Goal: Information Seeking & Learning: Learn about a topic

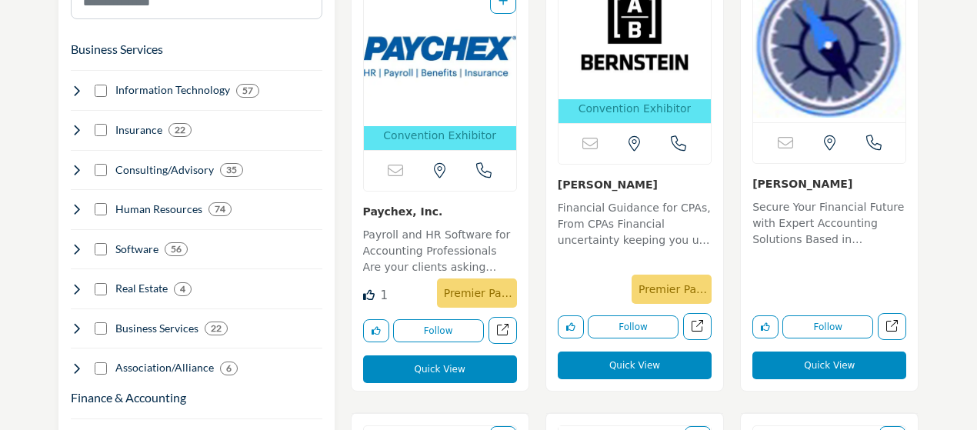
scroll to position [954, 0]
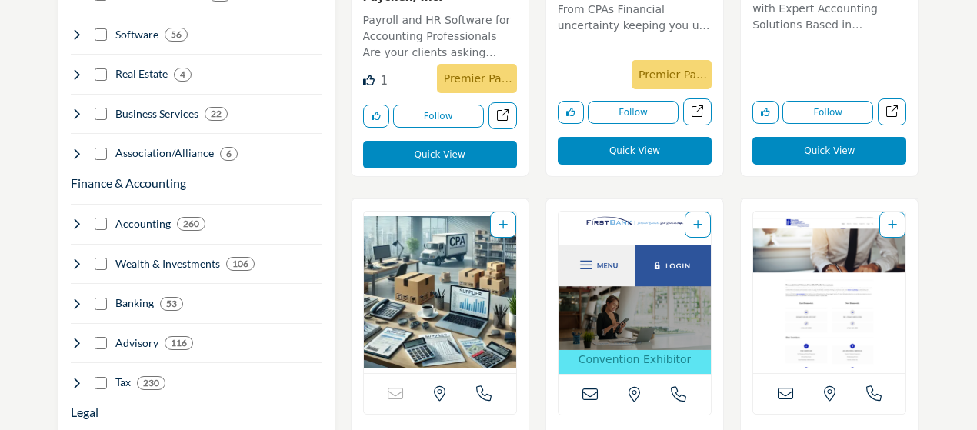
scroll to position [1231, 0]
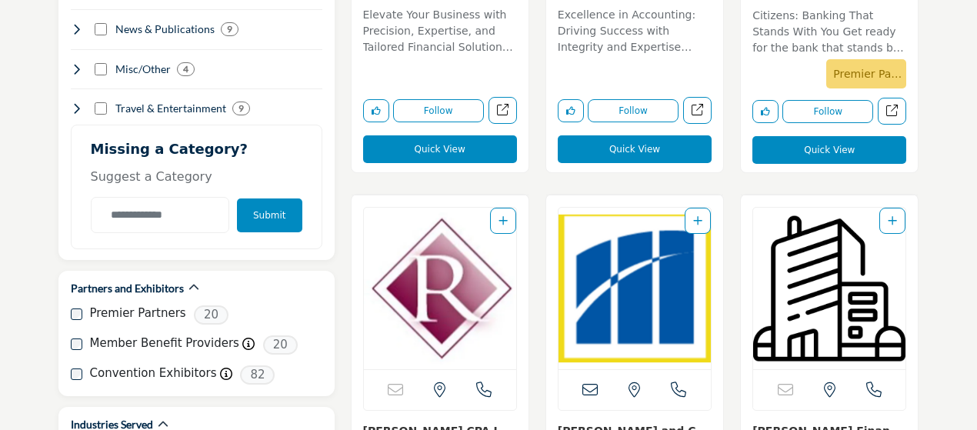
scroll to position [0, 0]
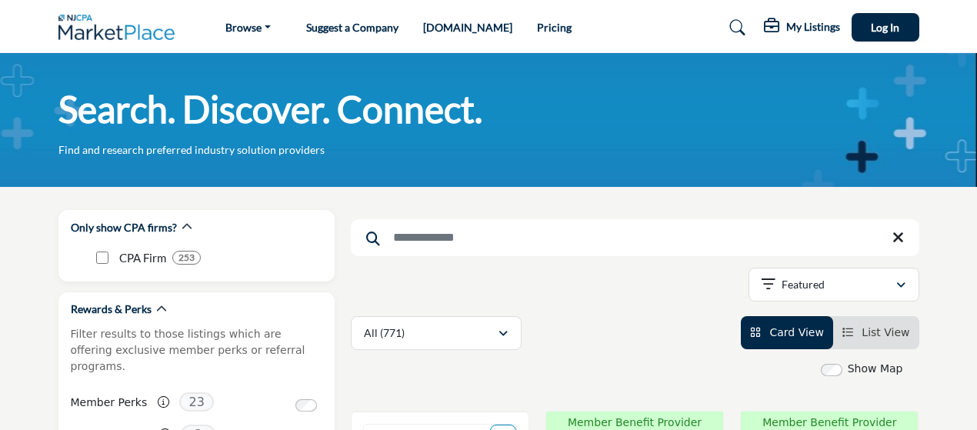
click at [92, 38] on img at bounding box center [120, 27] width 125 height 25
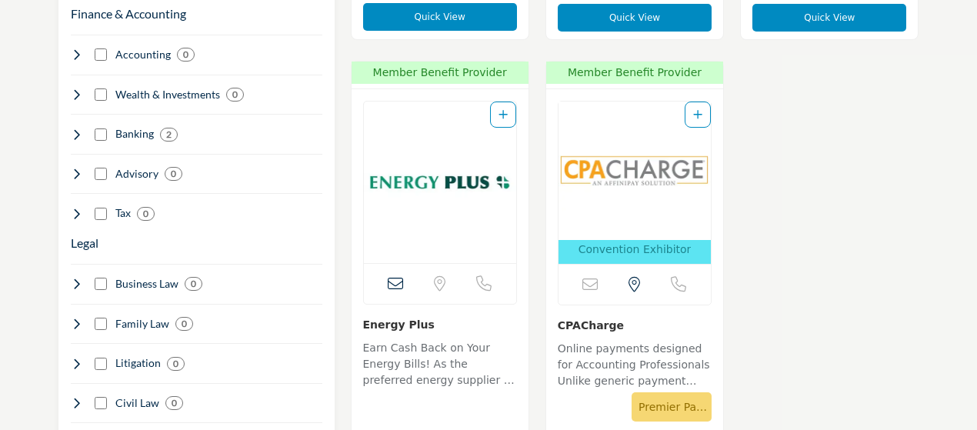
scroll to position [1316, 0]
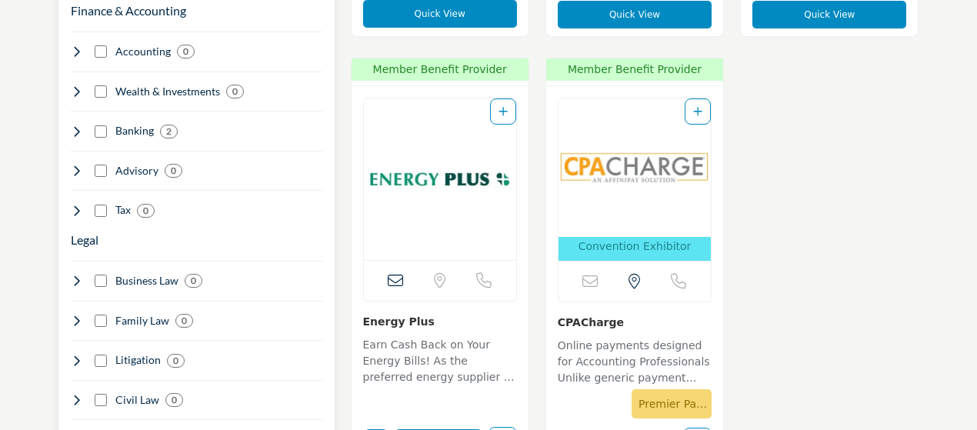
click at [131, 123] on h4 "Banking" at bounding box center [134, 130] width 38 height 15
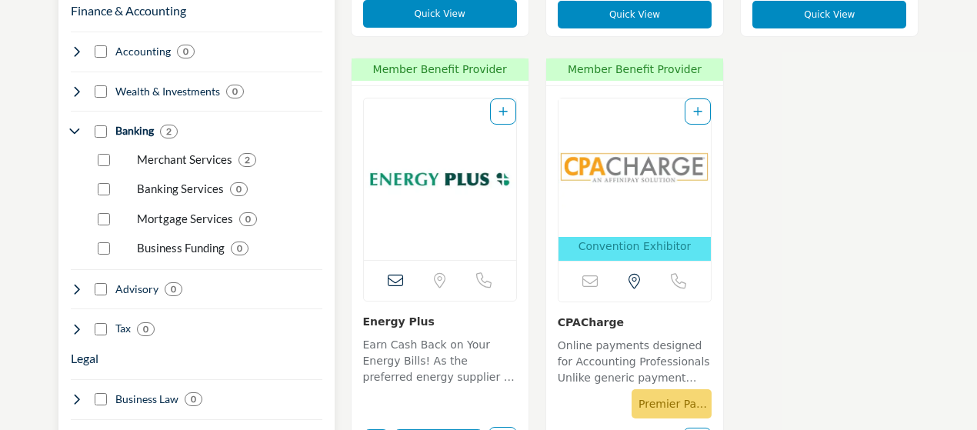
click at [158, 151] on p "Merchant Services" at bounding box center [184, 160] width 95 height 18
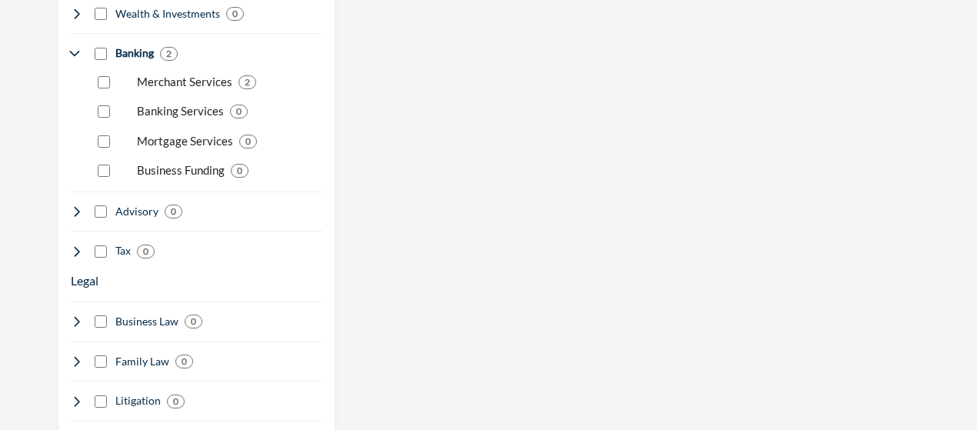
scroll to position [1412, 0]
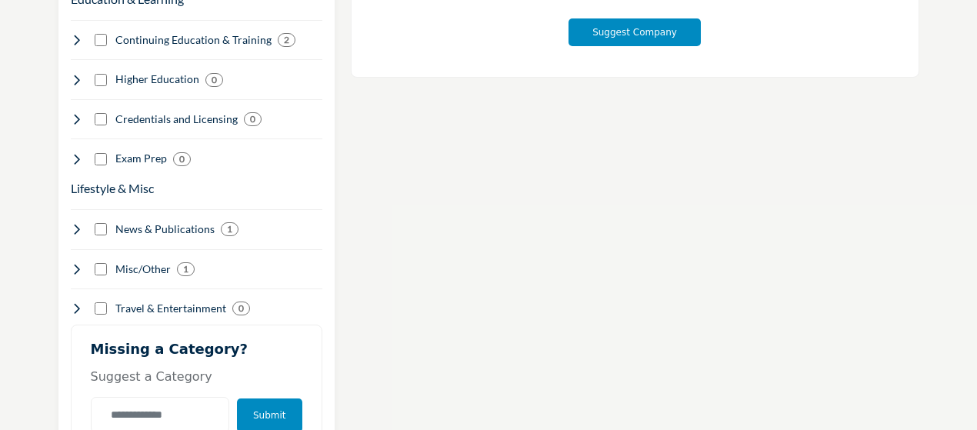
scroll to position [1949, 0]
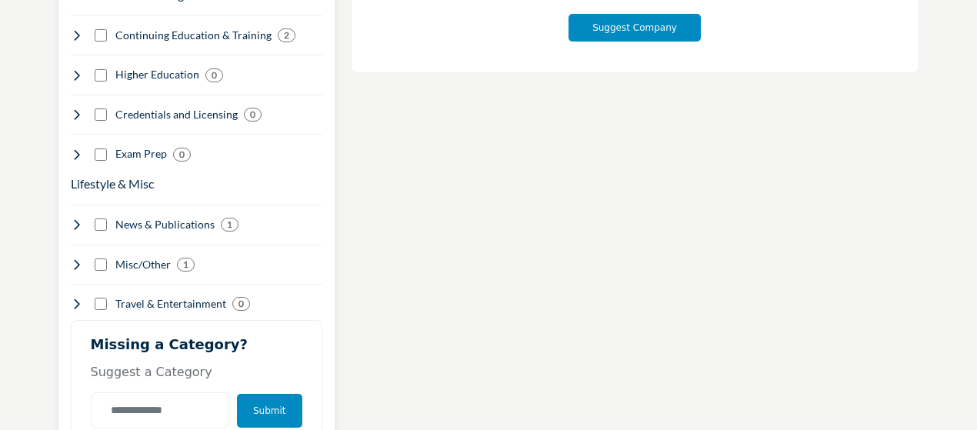
click at [138, 217] on h4 "News & Publications" at bounding box center [164, 224] width 99 height 15
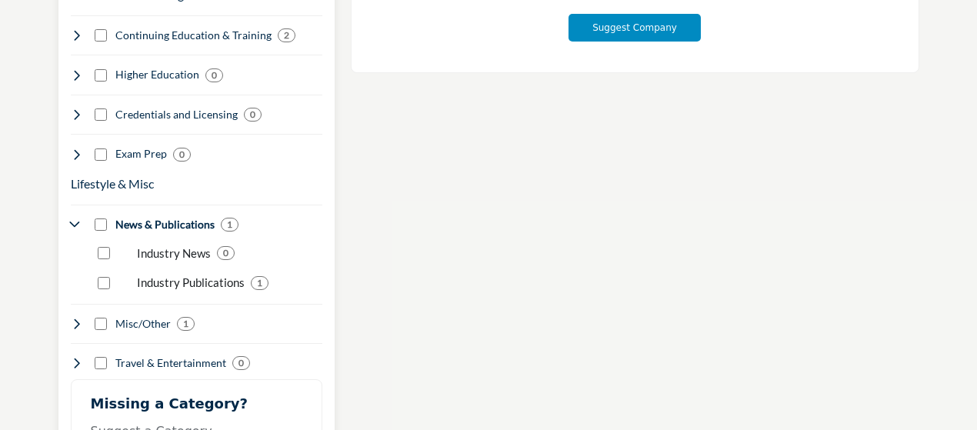
click at [210, 274] on p "Industry Publications" at bounding box center [191, 283] width 108 height 18
